Goal: Information Seeking & Learning: Learn about a topic

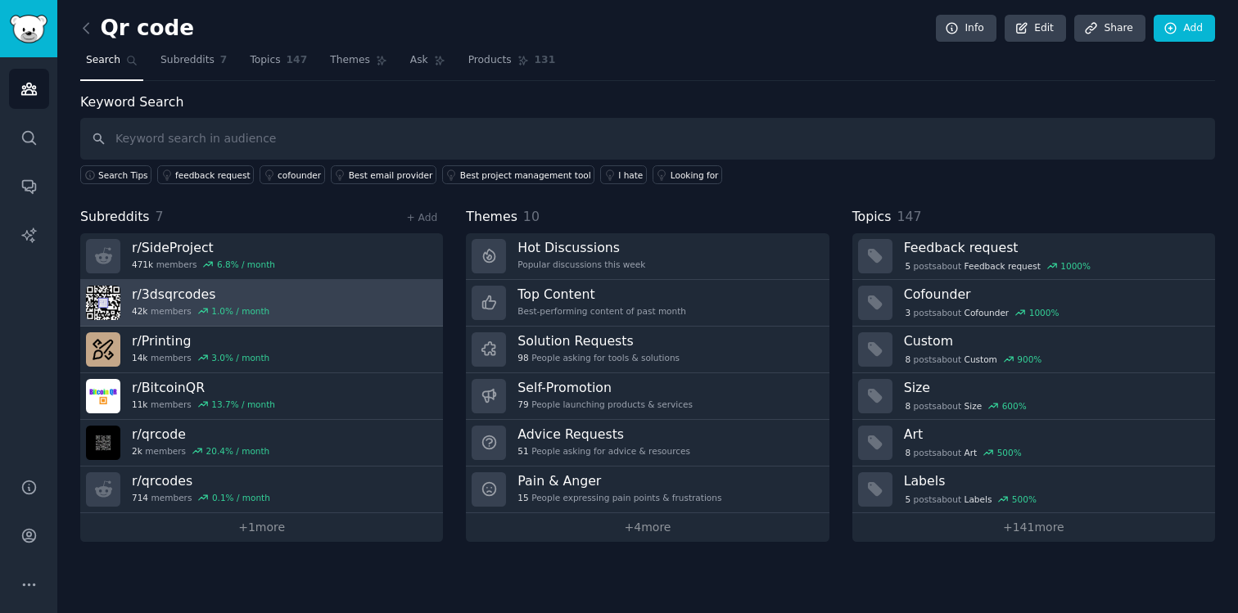
click at [149, 289] on h3 "r/ 3dsqrcodes" at bounding box center [201, 294] width 138 height 17
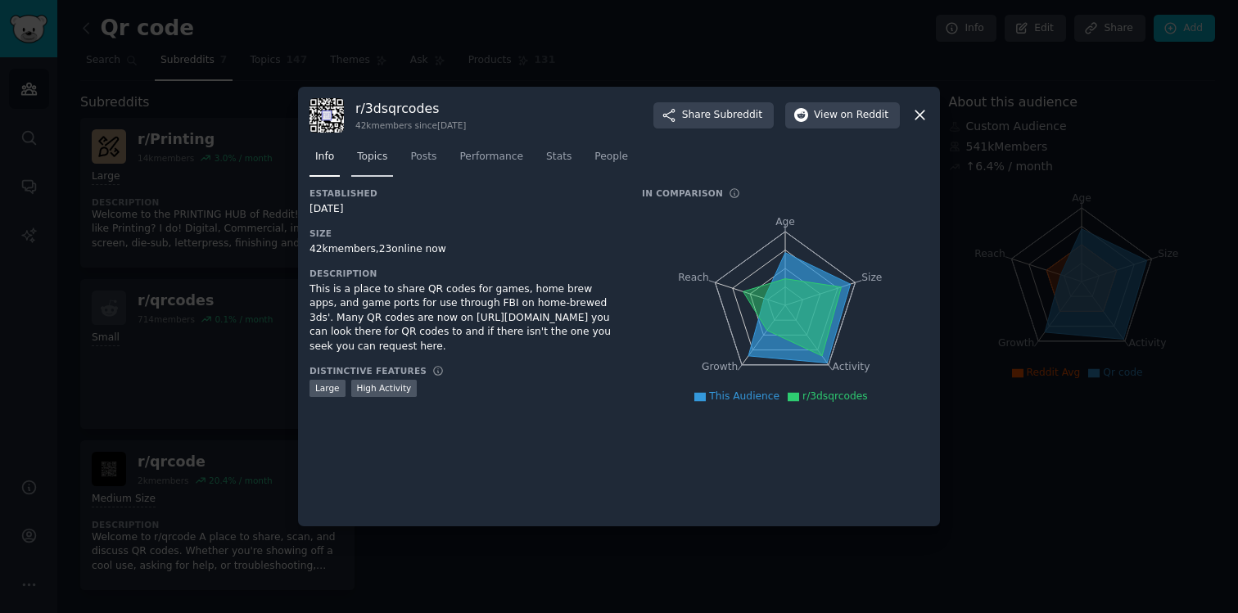
click at [372, 152] on span "Topics" at bounding box center [372, 157] width 30 height 15
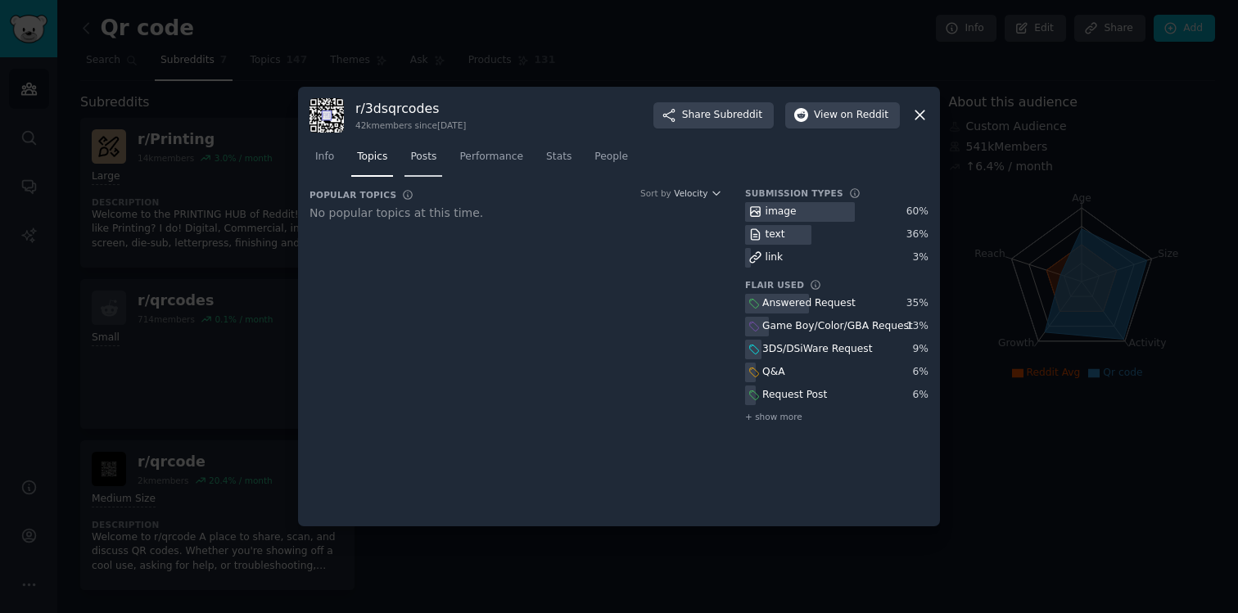
click at [423, 158] on span "Posts" at bounding box center [423, 157] width 26 height 15
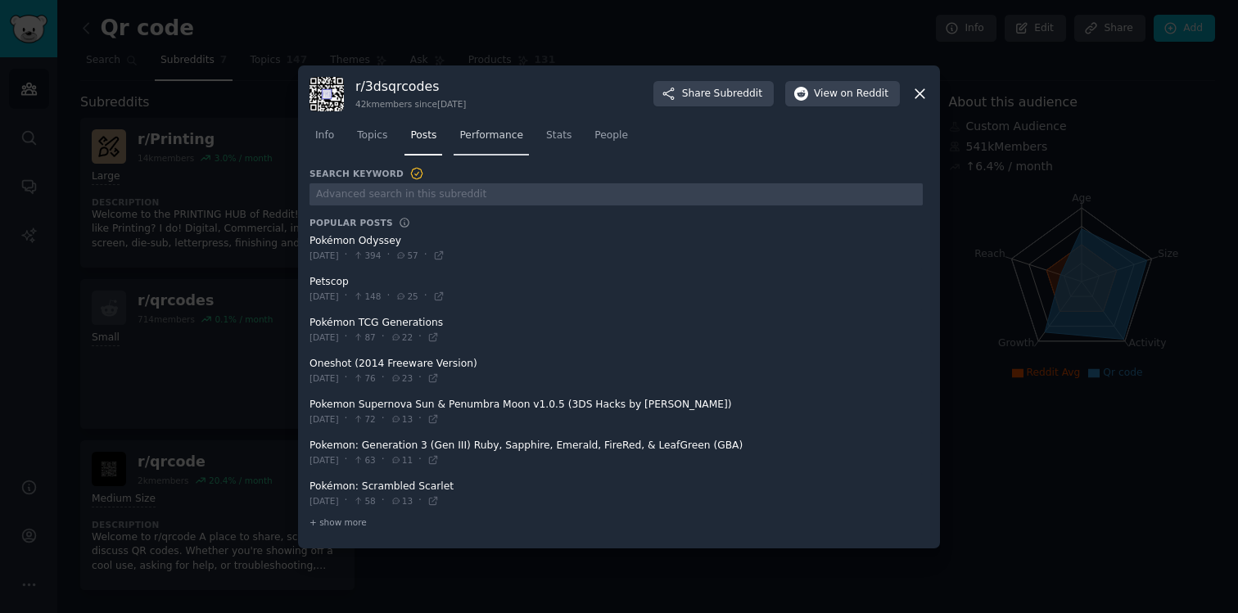
click at [474, 138] on span "Performance" at bounding box center [491, 136] width 64 height 15
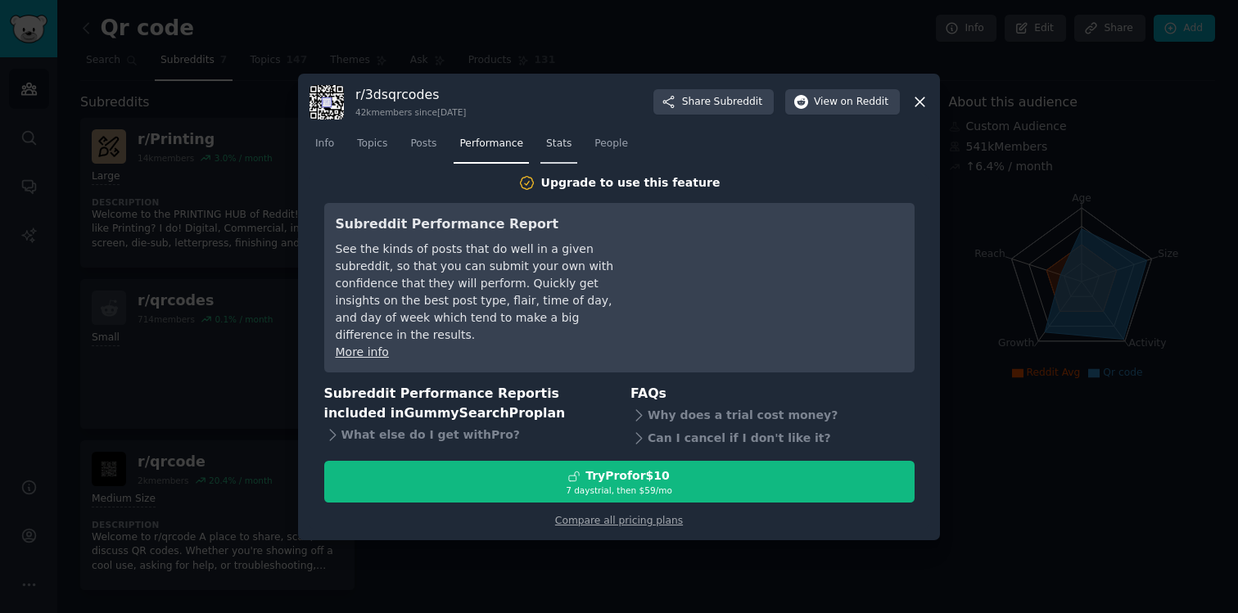
click at [555, 152] on span "Stats" at bounding box center [558, 144] width 25 height 15
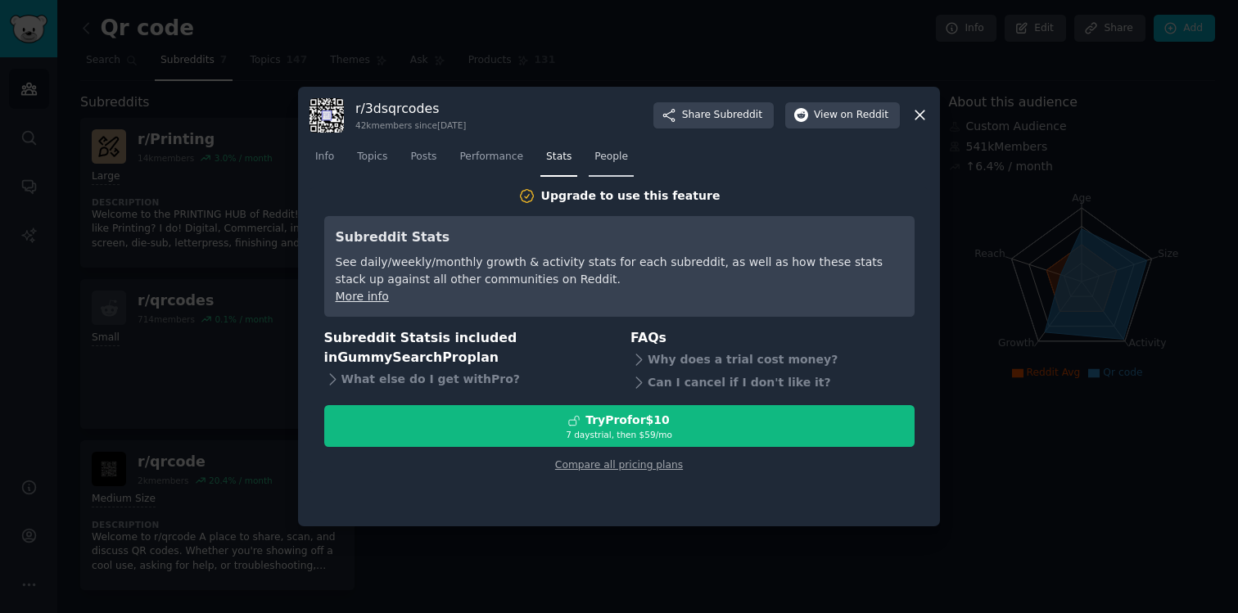
click at [612, 164] on link "People" at bounding box center [611, 161] width 45 height 34
click at [921, 124] on div "r/ 3dsqrcodes 42k members since [DATE] Share Subreddit View on Reddit" at bounding box center [619, 115] width 619 height 34
click at [921, 122] on icon at bounding box center [920, 114] width 17 height 17
